Goal: Complete application form: Complete application form

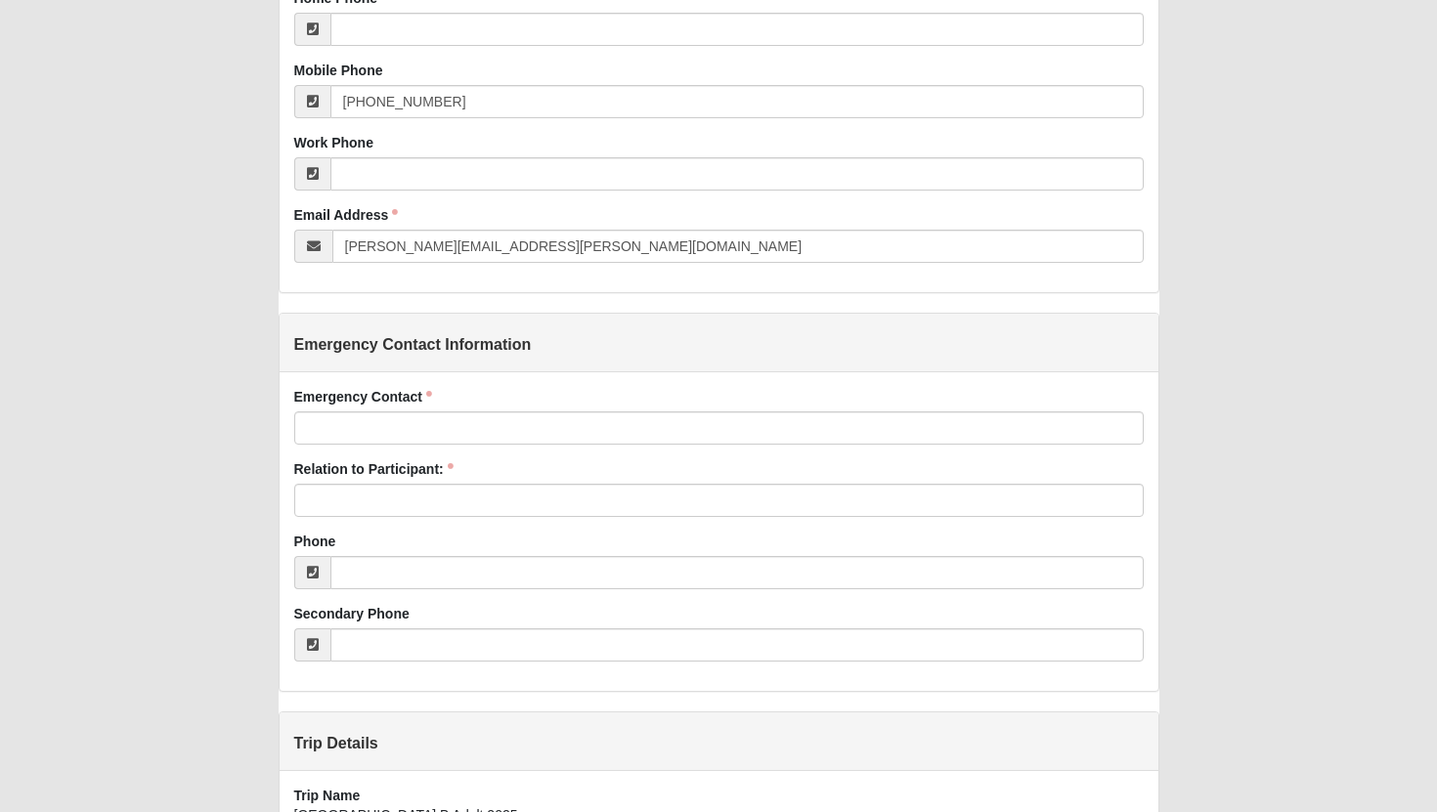
scroll to position [707, 0]
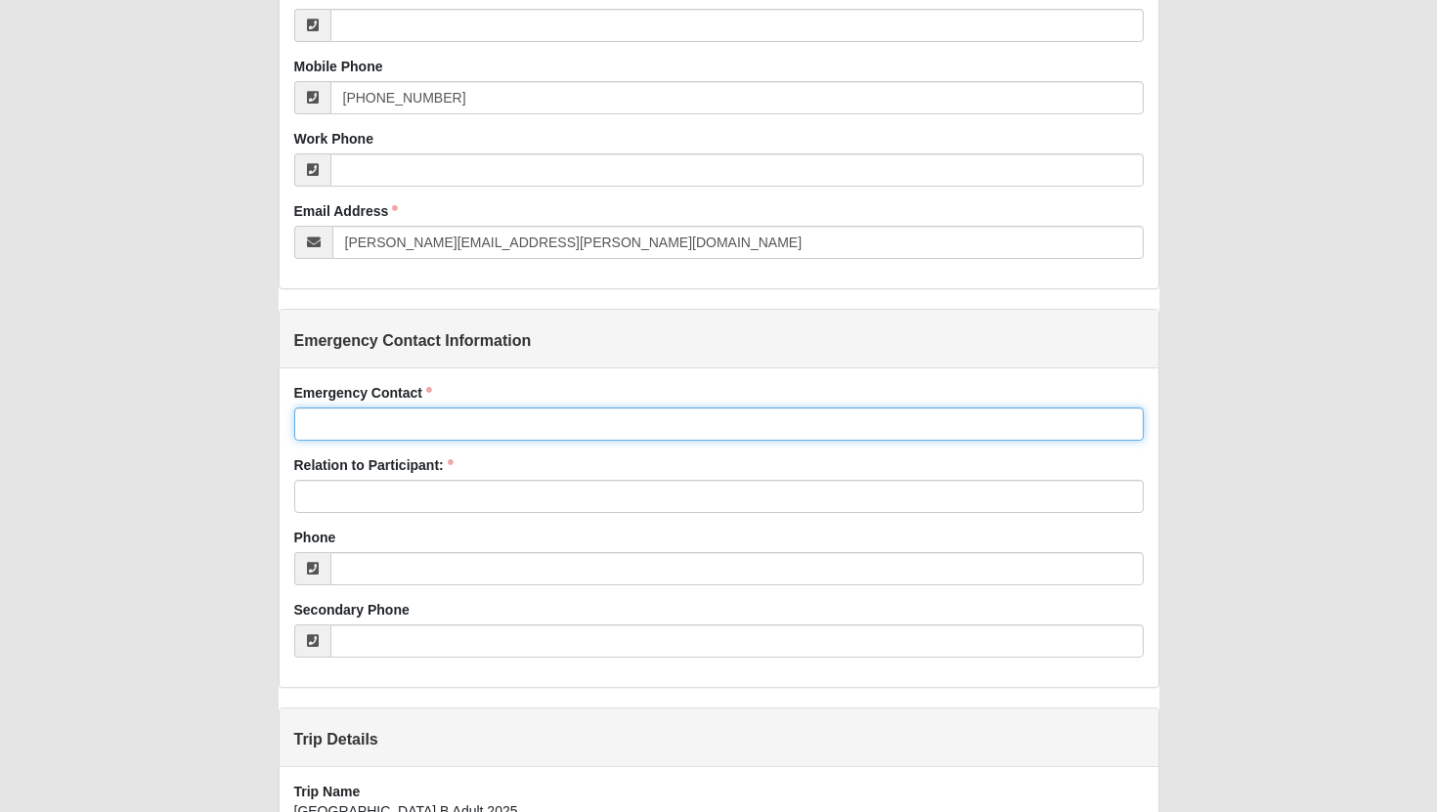
click at [429, 419] on input "Emergency Contact" at bounding box center [718, 424] width 849 height 33
type input "[PERSON_NAME]"
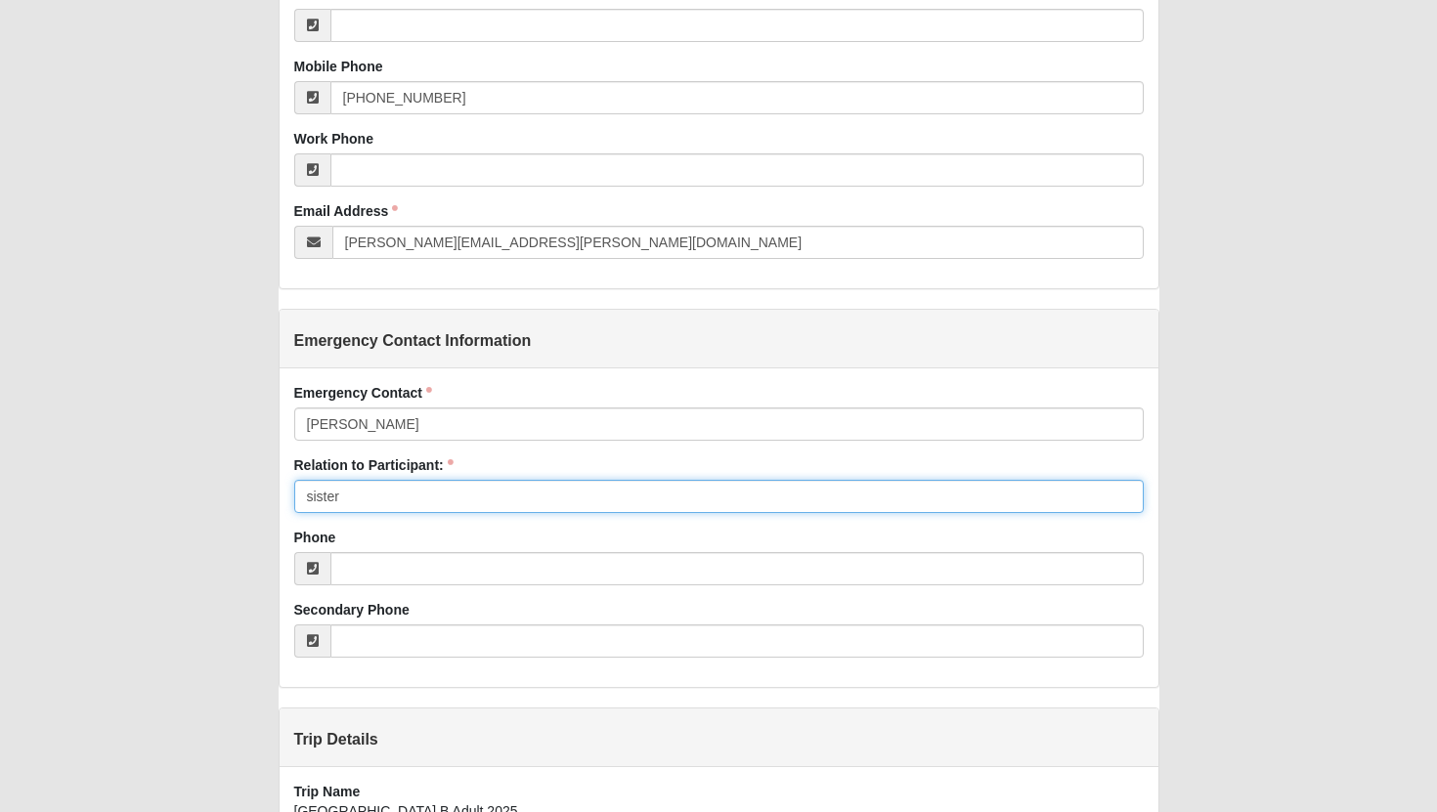
type input "sister"
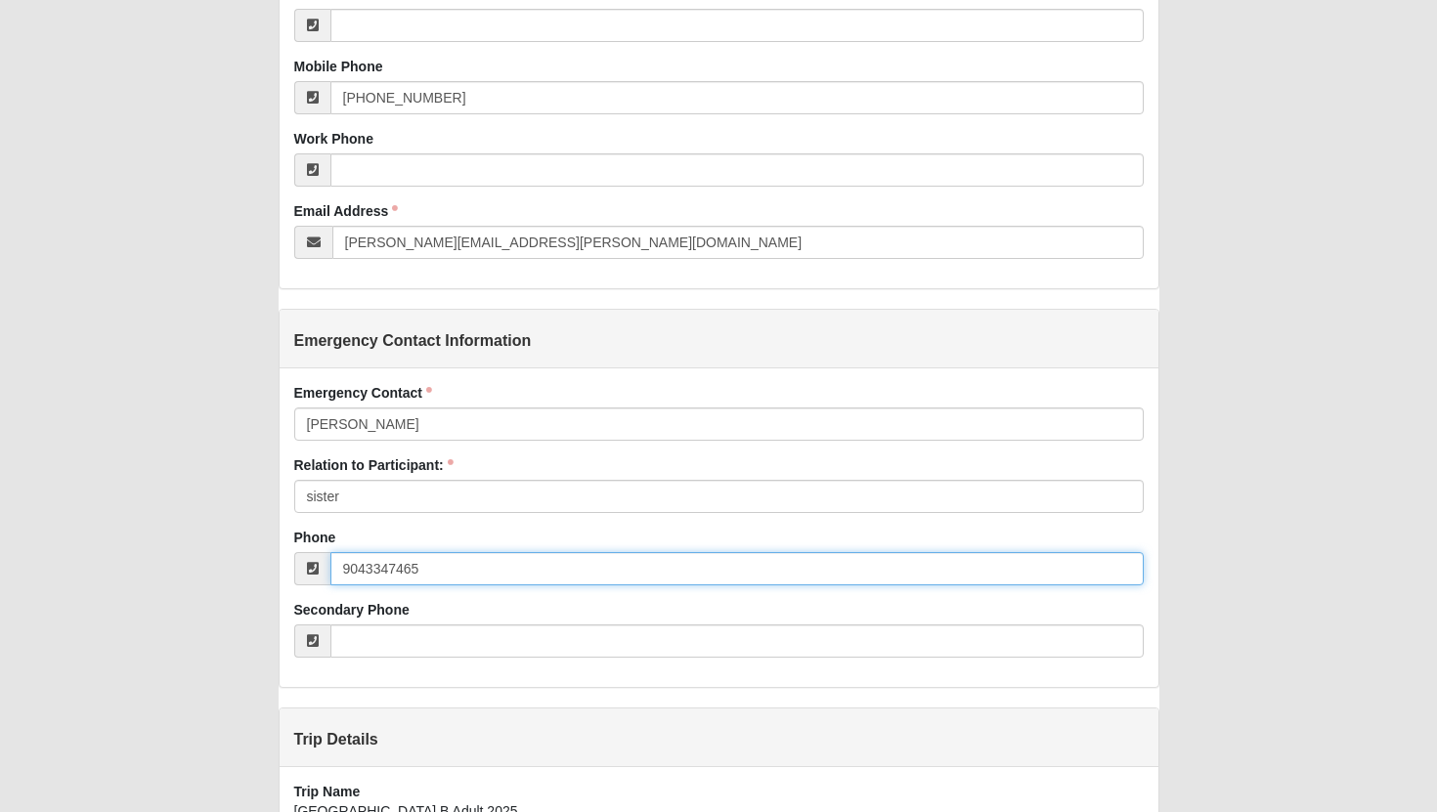
scroll to position [1099, 0]
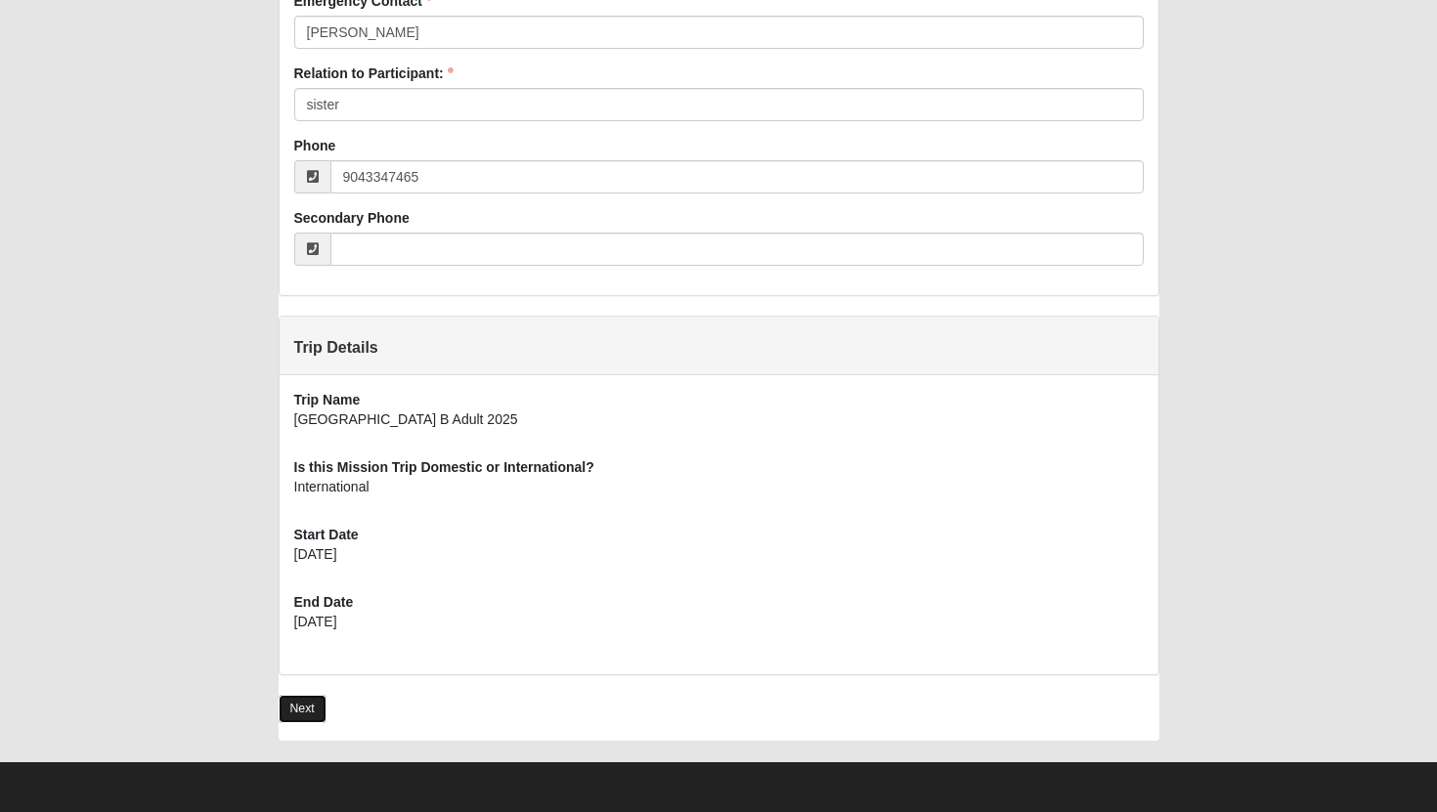
type input "[PHONE_NUMBER]"
click at [299, 718] on link "Next" at bounding box center [303, 709] width 48 height 28
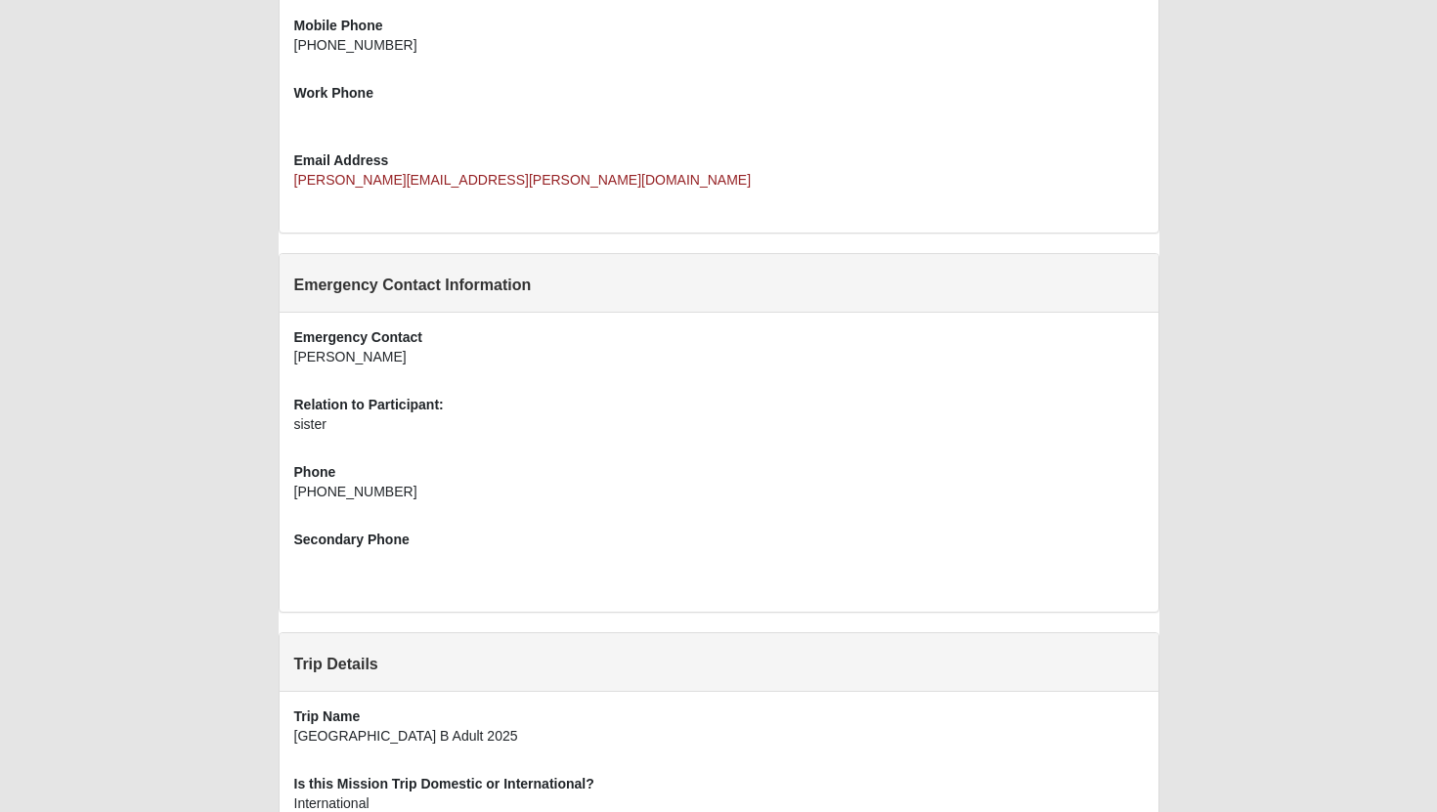
scroll to position [893, 0]
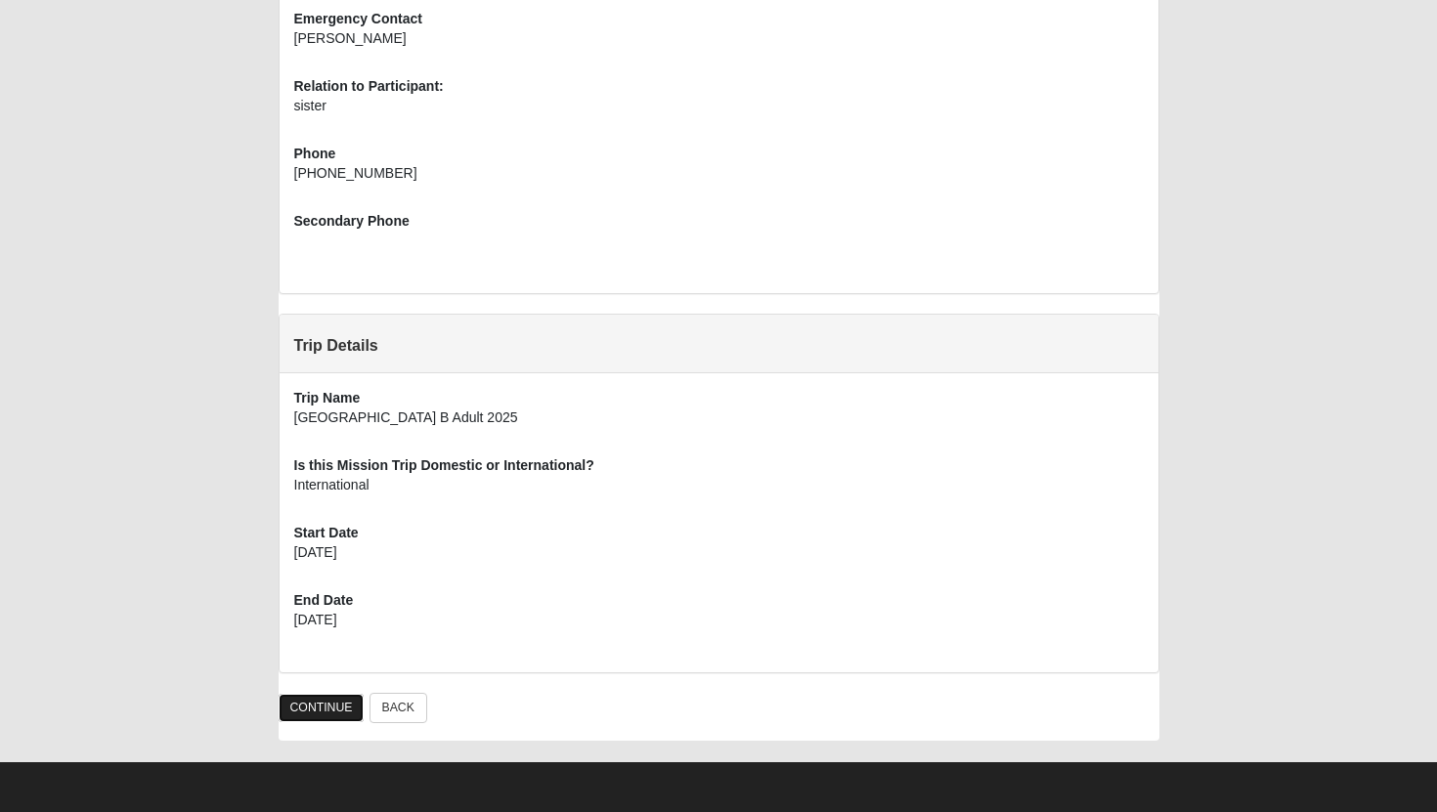
click at [305, 711] on link "CONTINUE" at bounding box center [322, 708] width 86 height 28
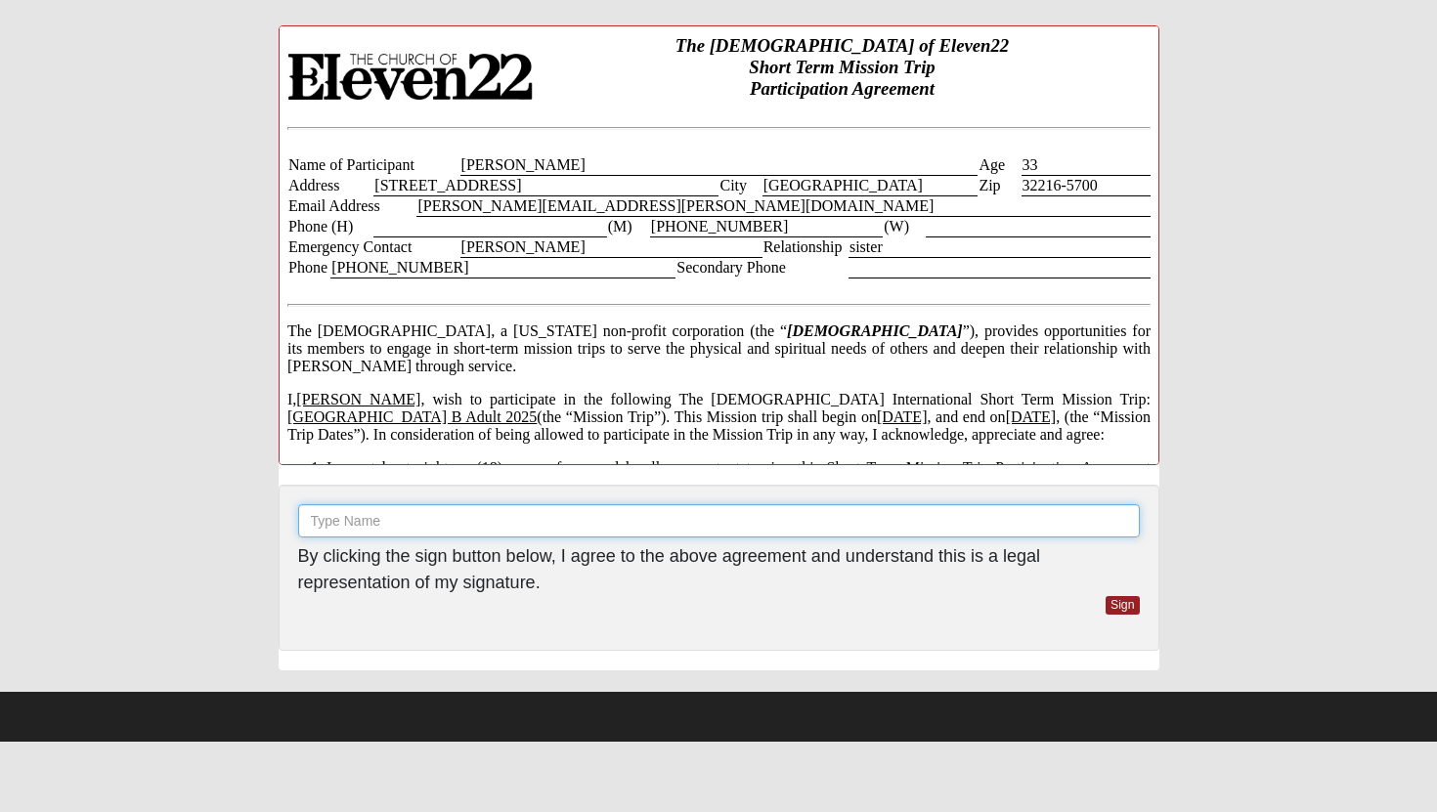
click at [478, 513] on input "text" at bounding box center [719, 520] width 842 height 33
type input "Melissa B Vereen"
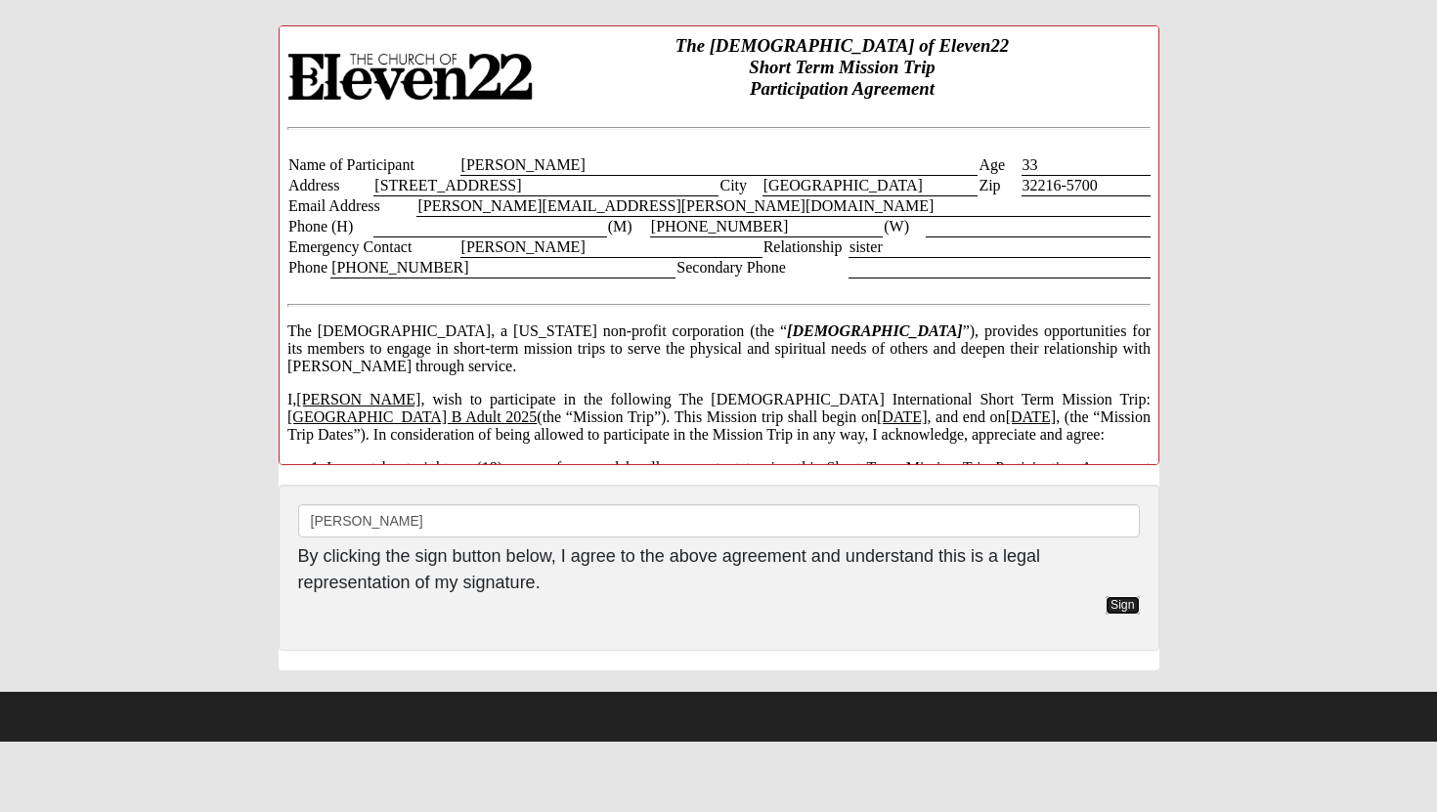
click at [1119, 600] on link "Sign" at bounding box center [1123, 605] width 34 height 19
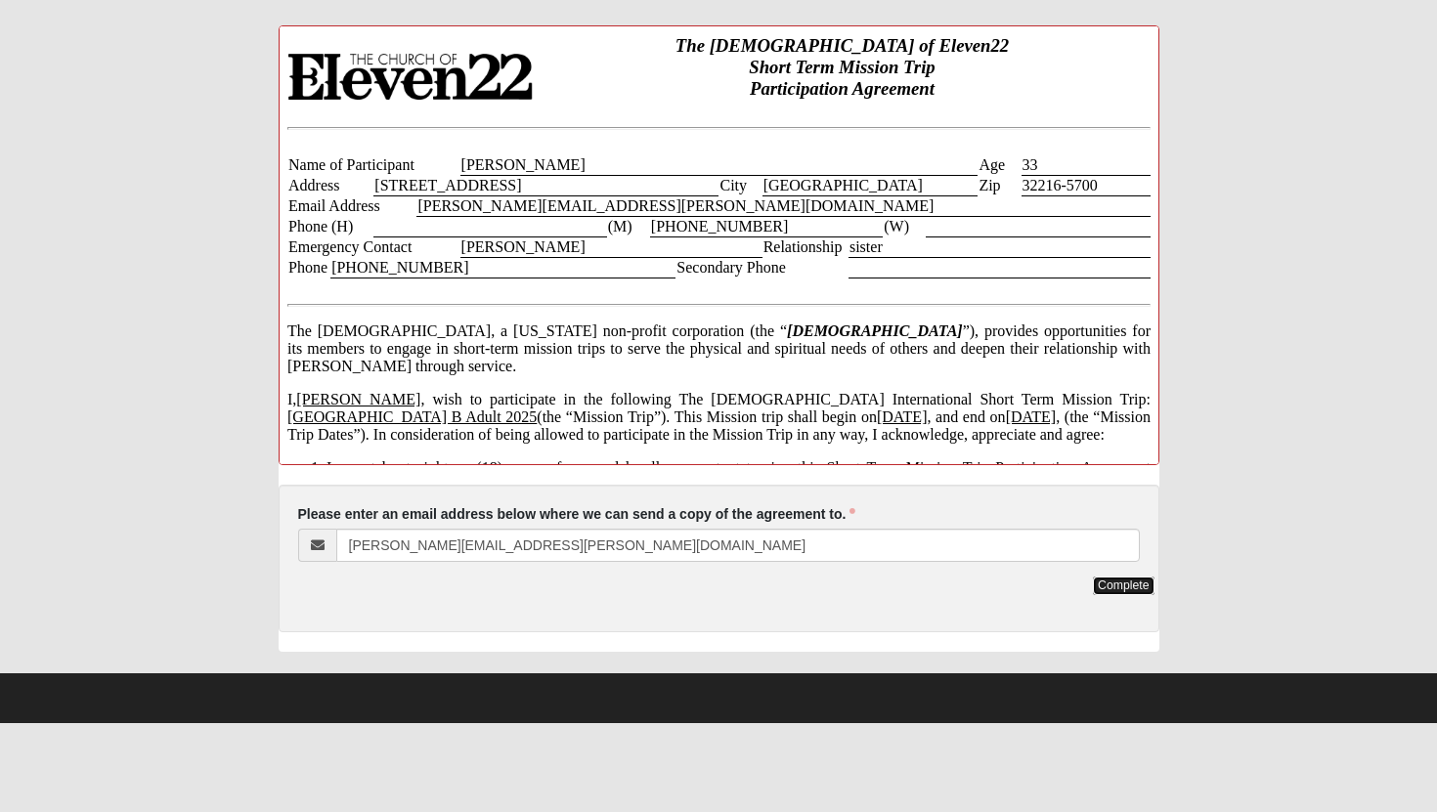
click at [1133, 583] on link "Complete" at bounding box center [1123, 586] width 61 height 19
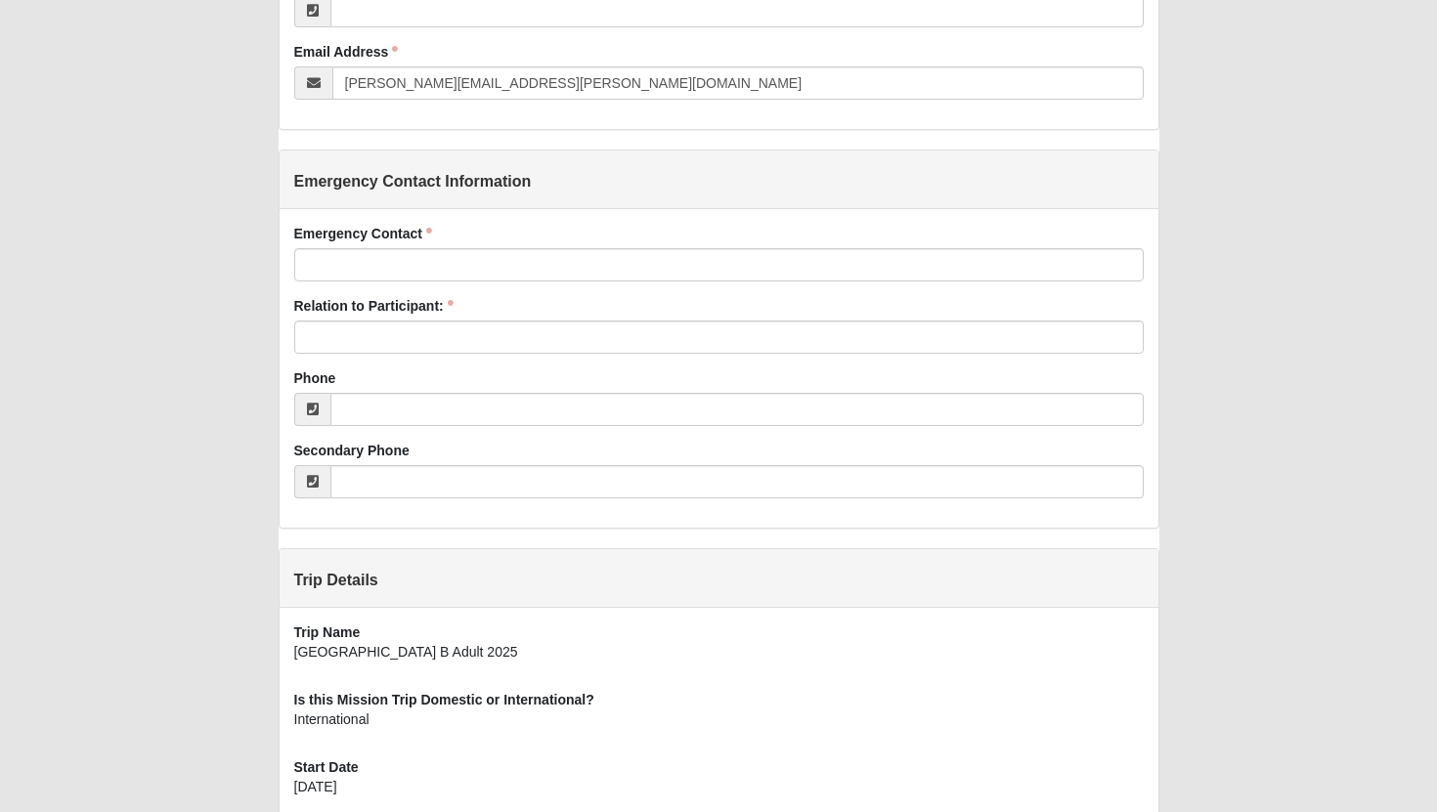
scroll to position [875, 0]
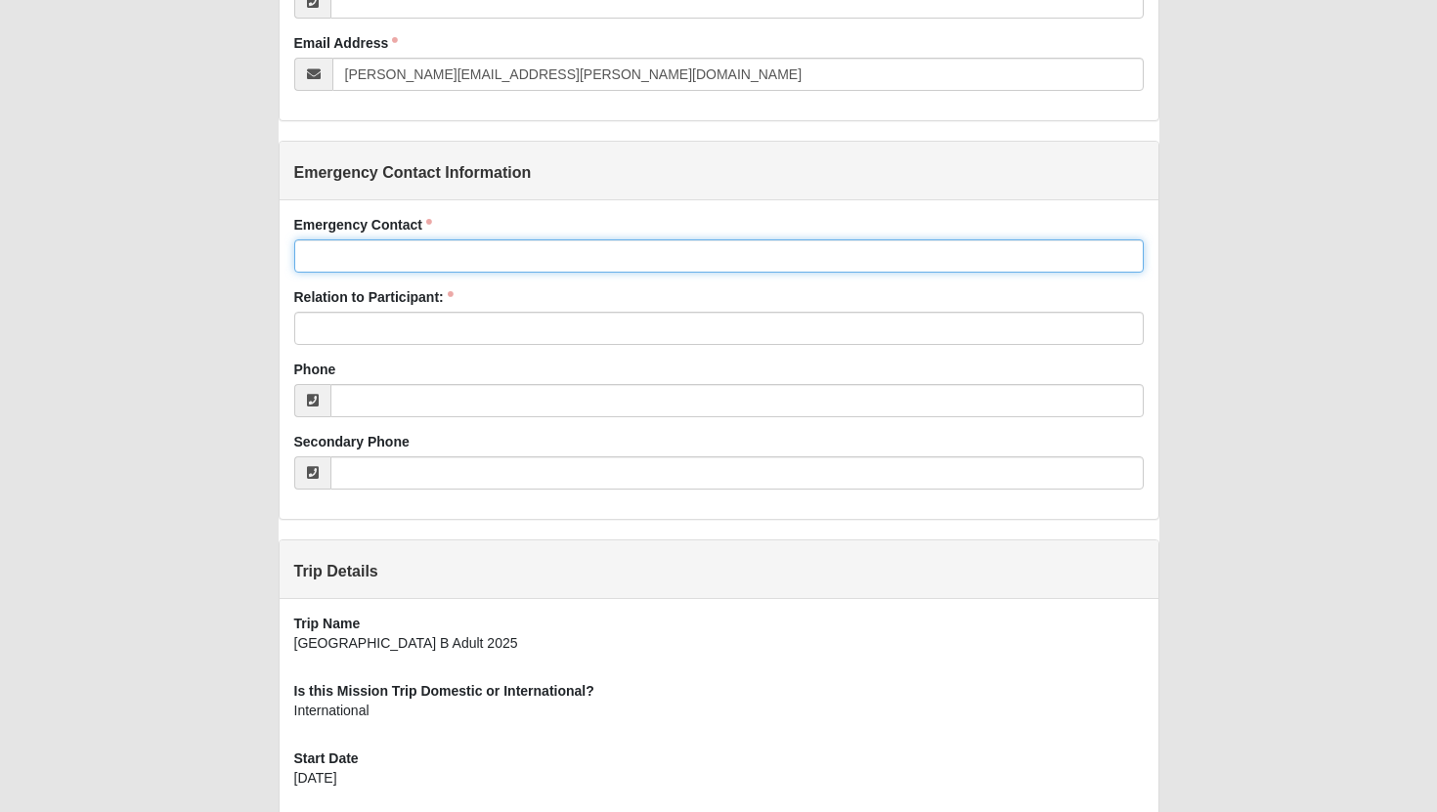
click at [582, 244] on input "Emergency Contact" at bounding box center [718, 255] width 849 height 33
type input "[PERSON_NAME]"
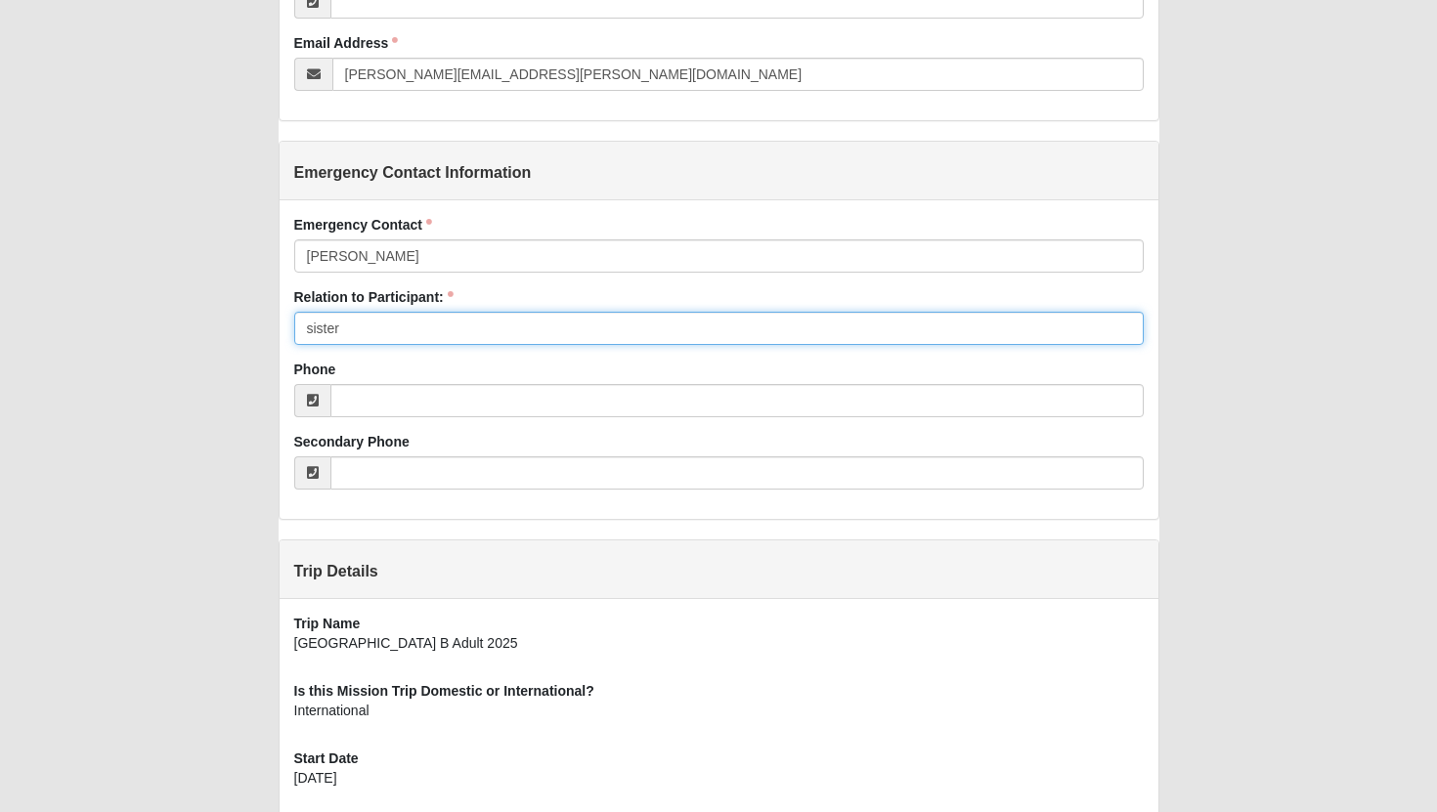
type input "sister"
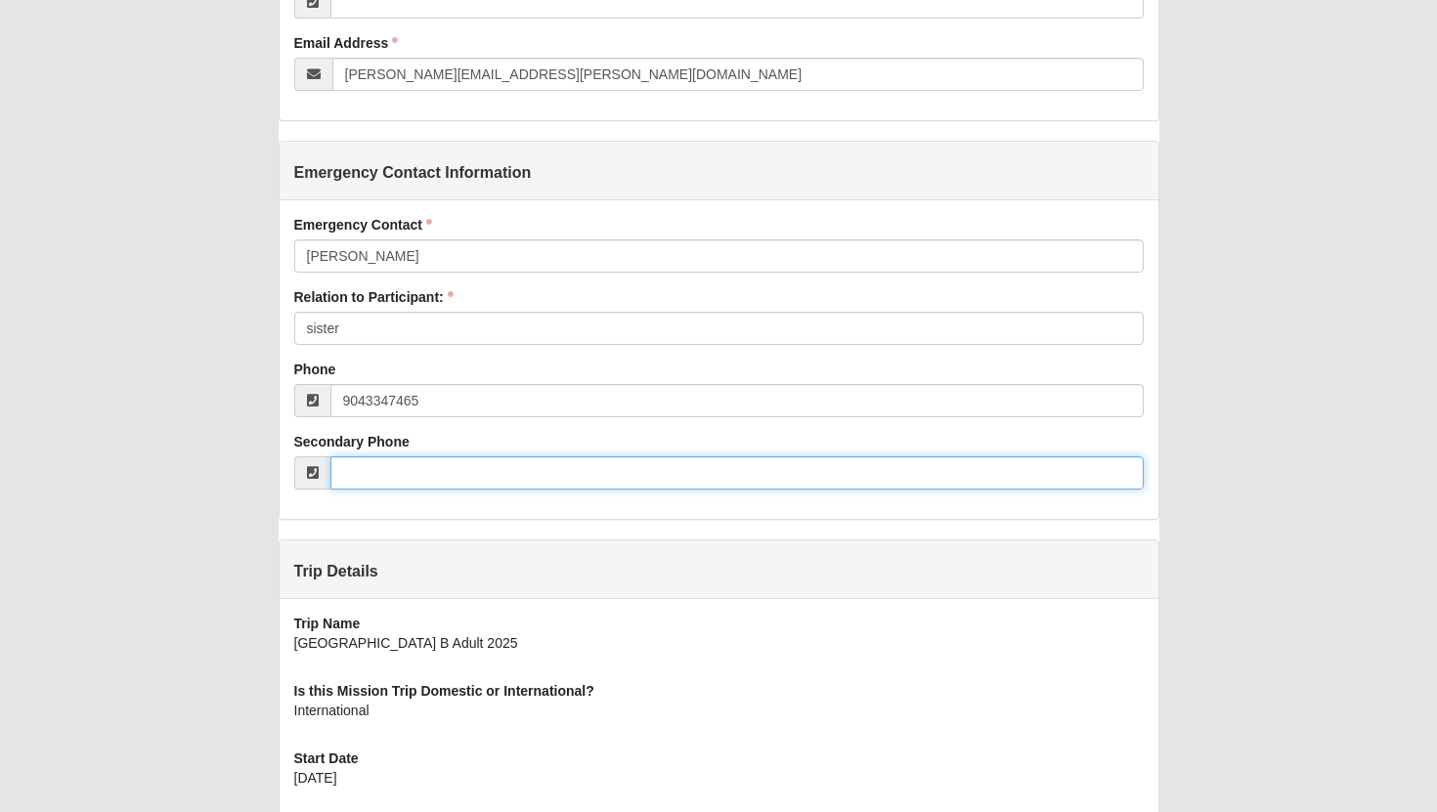
type input "[PHONE_NUMBER]"
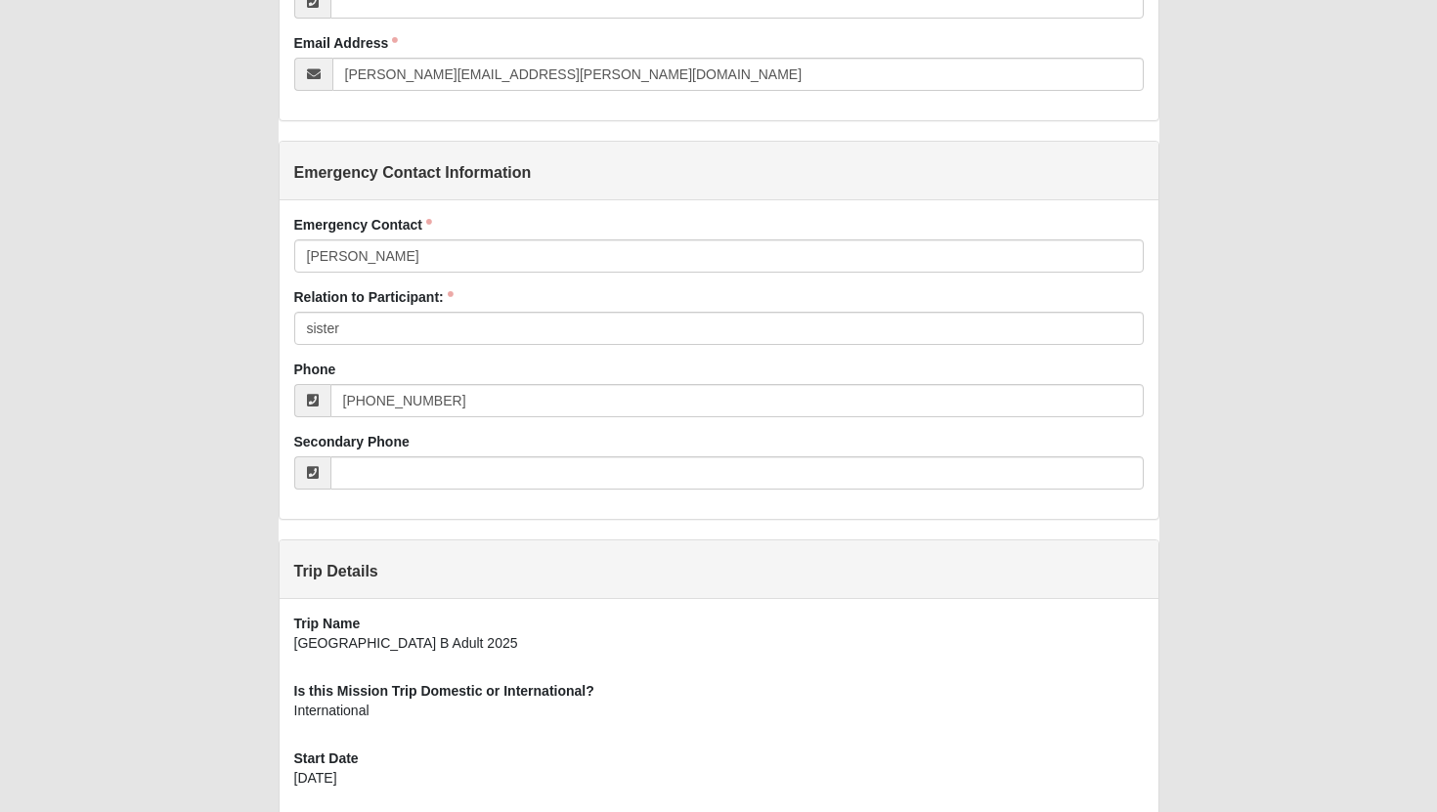
click at [1246, 370] on div "Waiver Entry Added: 8/19/2025 Short Term Mission Waiver of Liability and Assump…" at bounding box center [719, 68] width 1366 height 1834
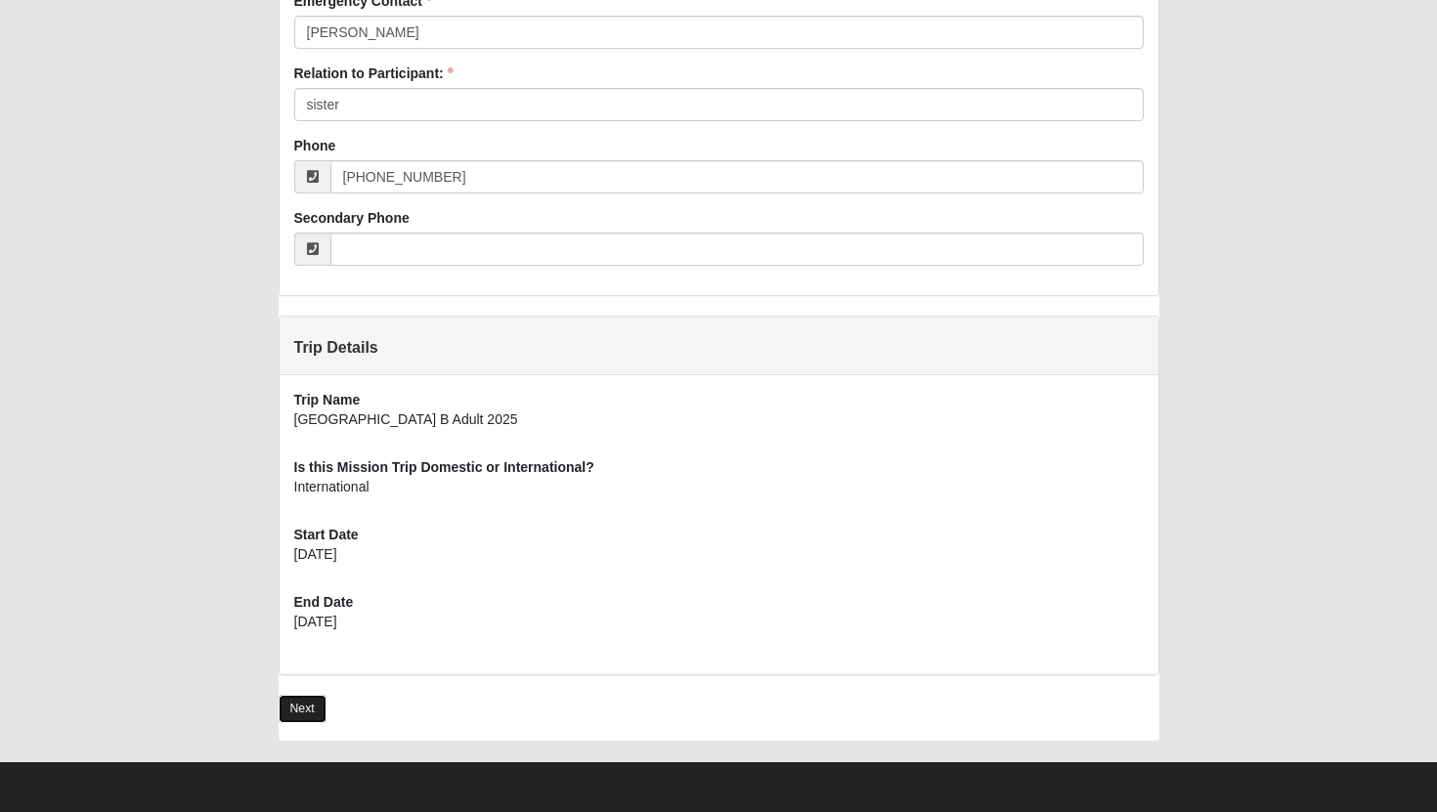
click at [301, 711] on link "Next" at bounding box center [303, 709] width 48 height 28
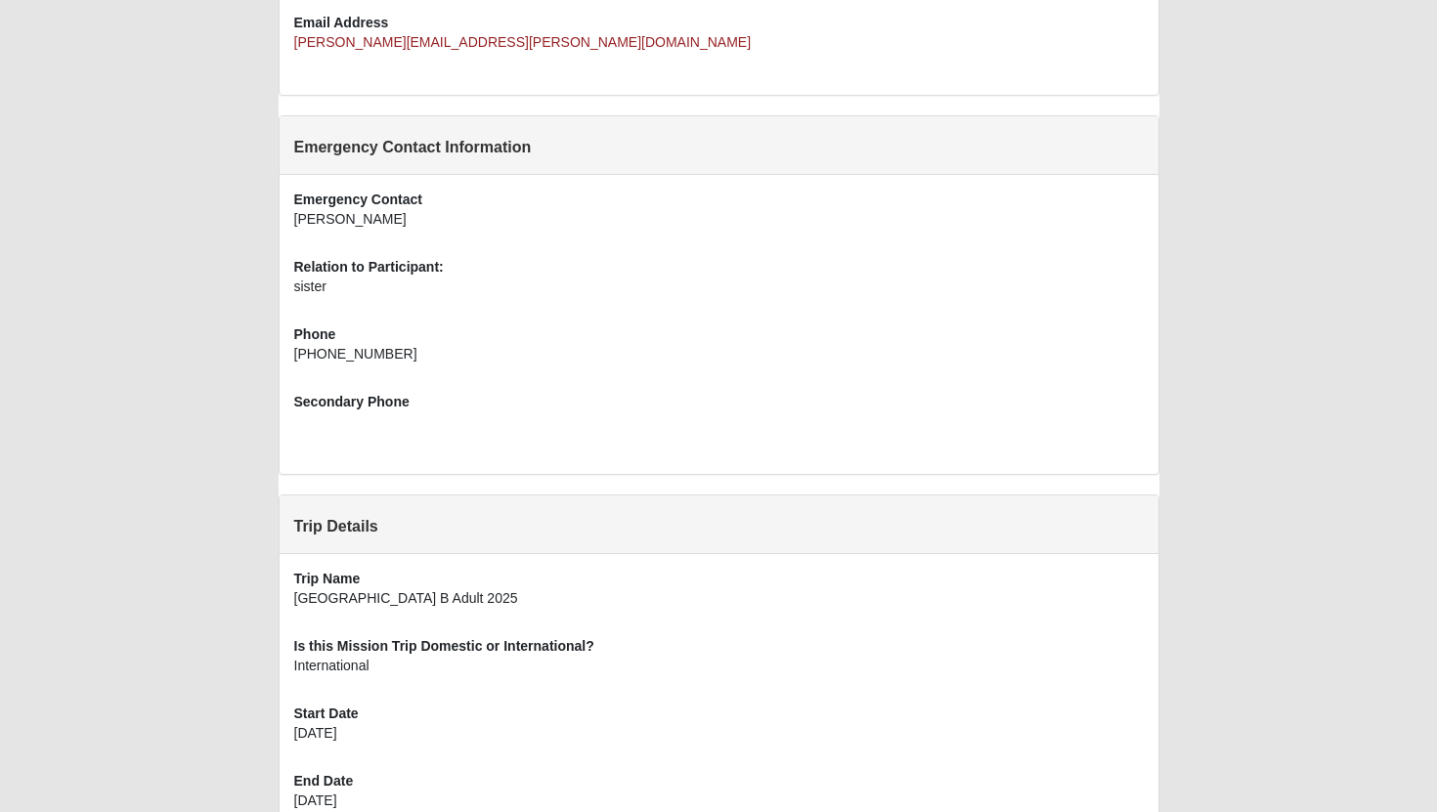
scroll to position [893, 0]
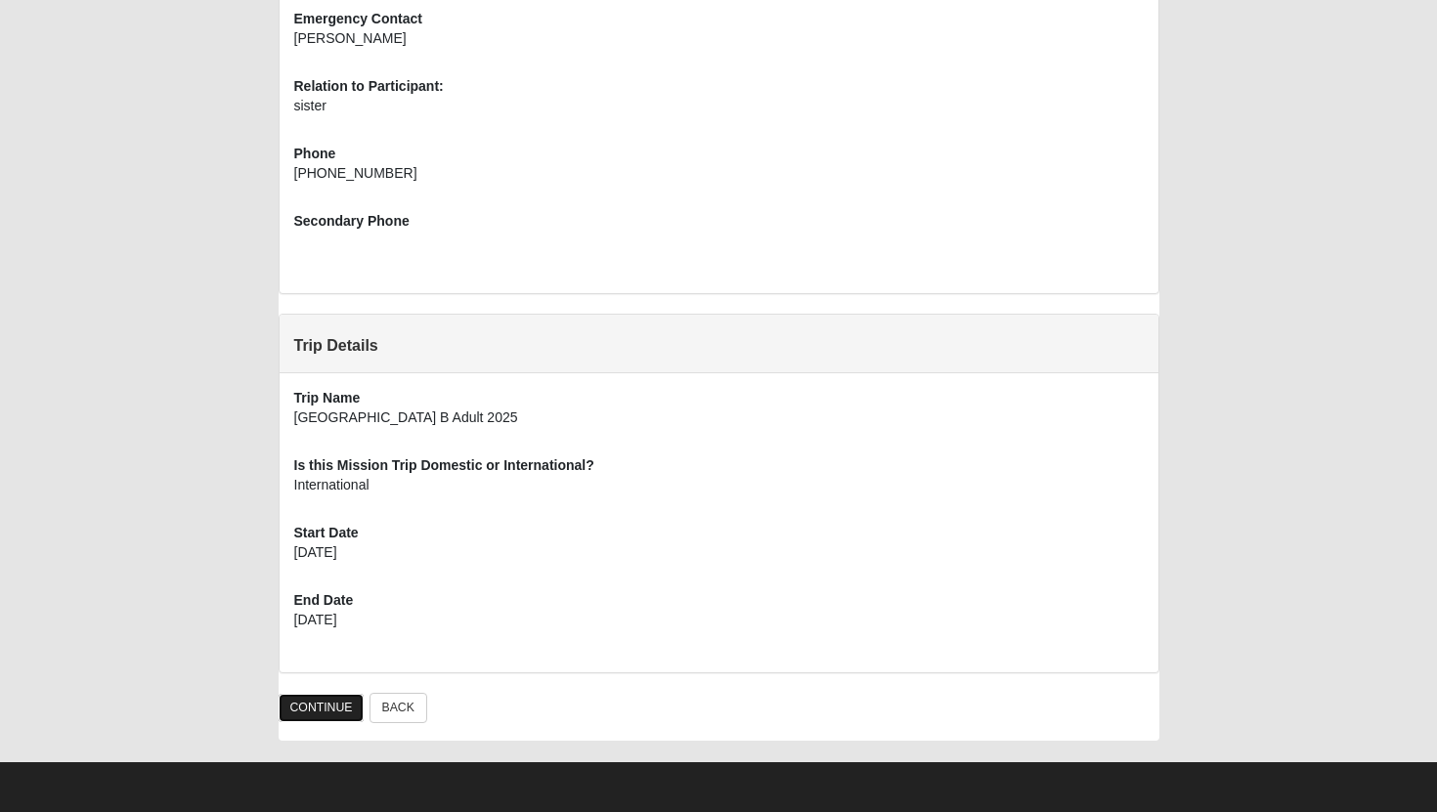
click at [334, 707] on link "CONTINUE" at bounding box center [322, 708] width 86 height 28
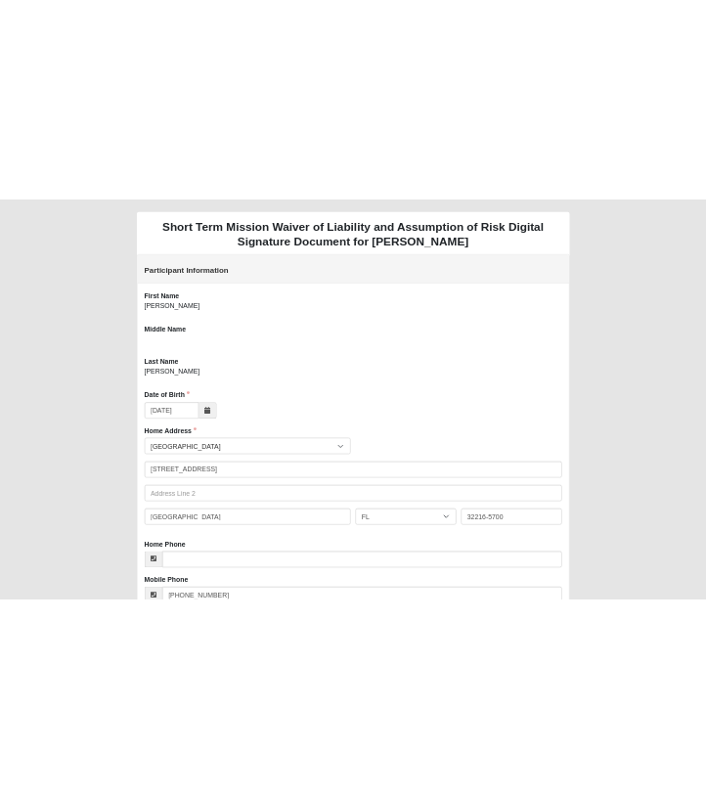
scroll to position [1097, 0]
